Goal: Information Seeking & Learning: Learn about a topic

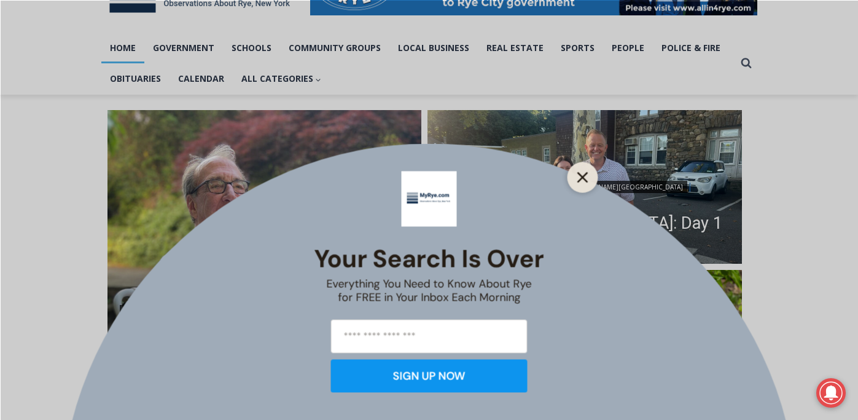
click at [580, 176] on icon "Close" at bounding box center [583, 176] width 11 height 11
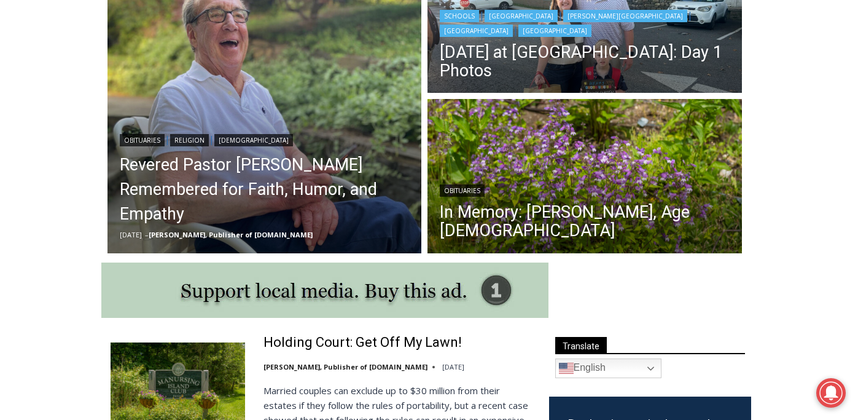
scroll to position [399, 0]
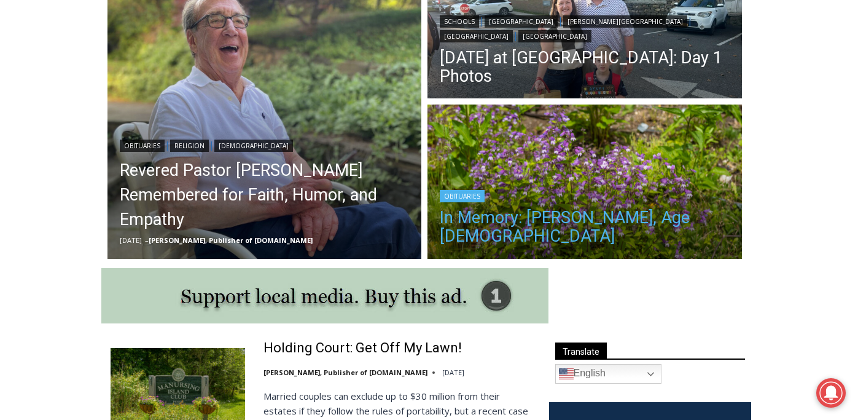
click at [572, 235] on link "In Memory: [PERSON_NAME], Age [DEMOGRAPHIC_DATA]" at bounding box center [585, 226] width 290 height 37
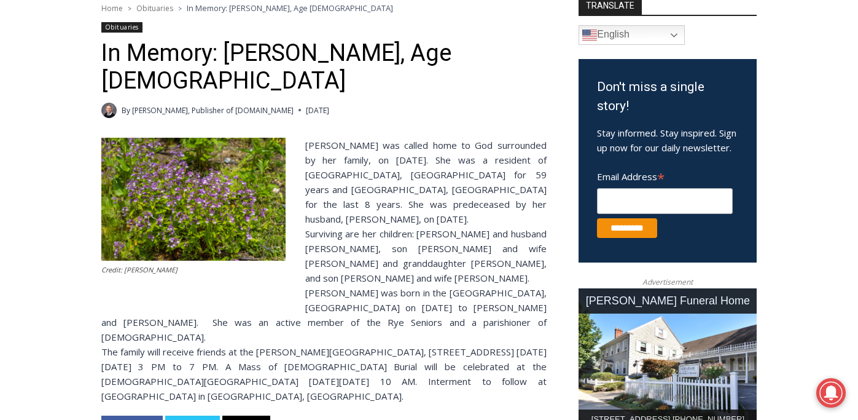
scroll to position [348, 0]
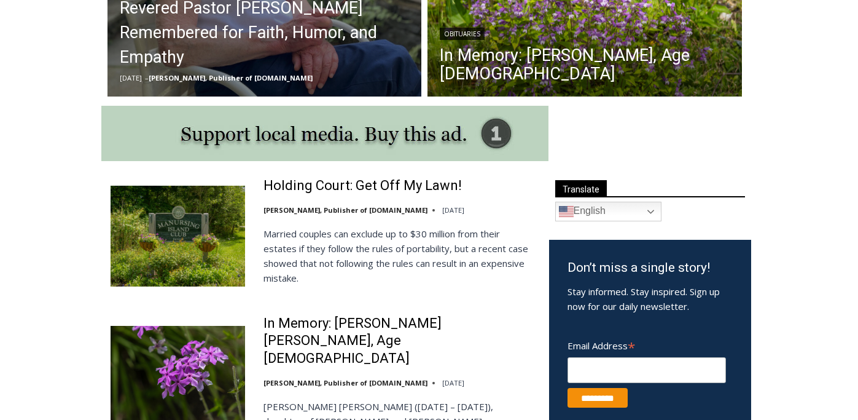
scroll to position [399, 0]
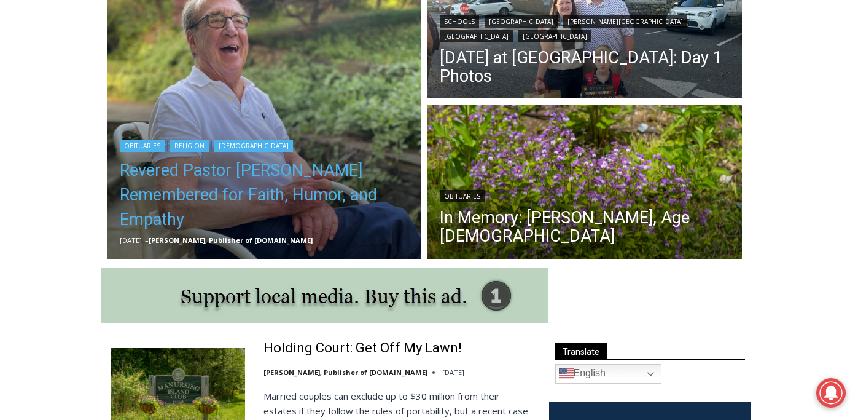
click at [165, 177] on link "Revered Pastor [PERSON_NAME] Remembered for Faith, Humor, and Empathy" at bounding box center [265, 195] width 290 height 74
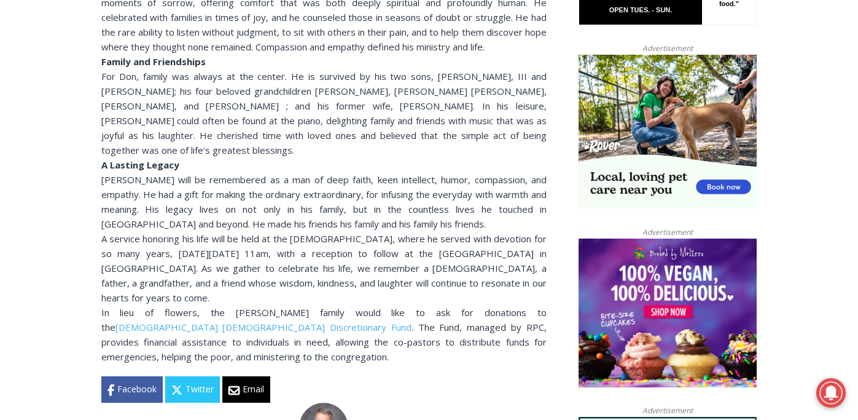
scroll to position [964, 0]
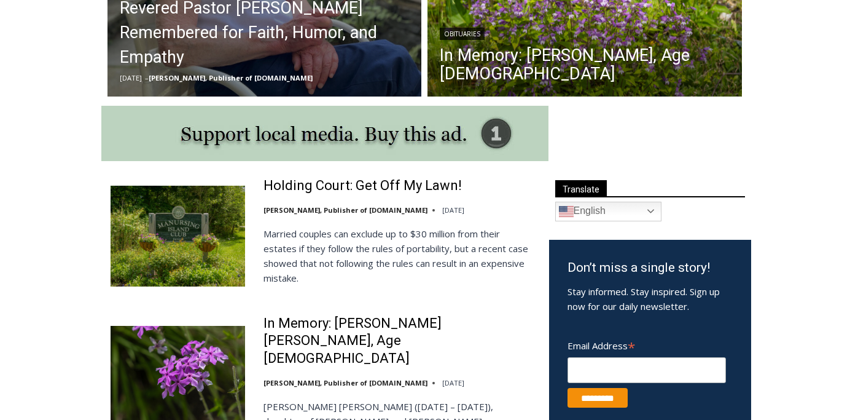
scroll to position [399, 0]
